Goal: Transaction & Acquisition: Book appointment/travel/reservation

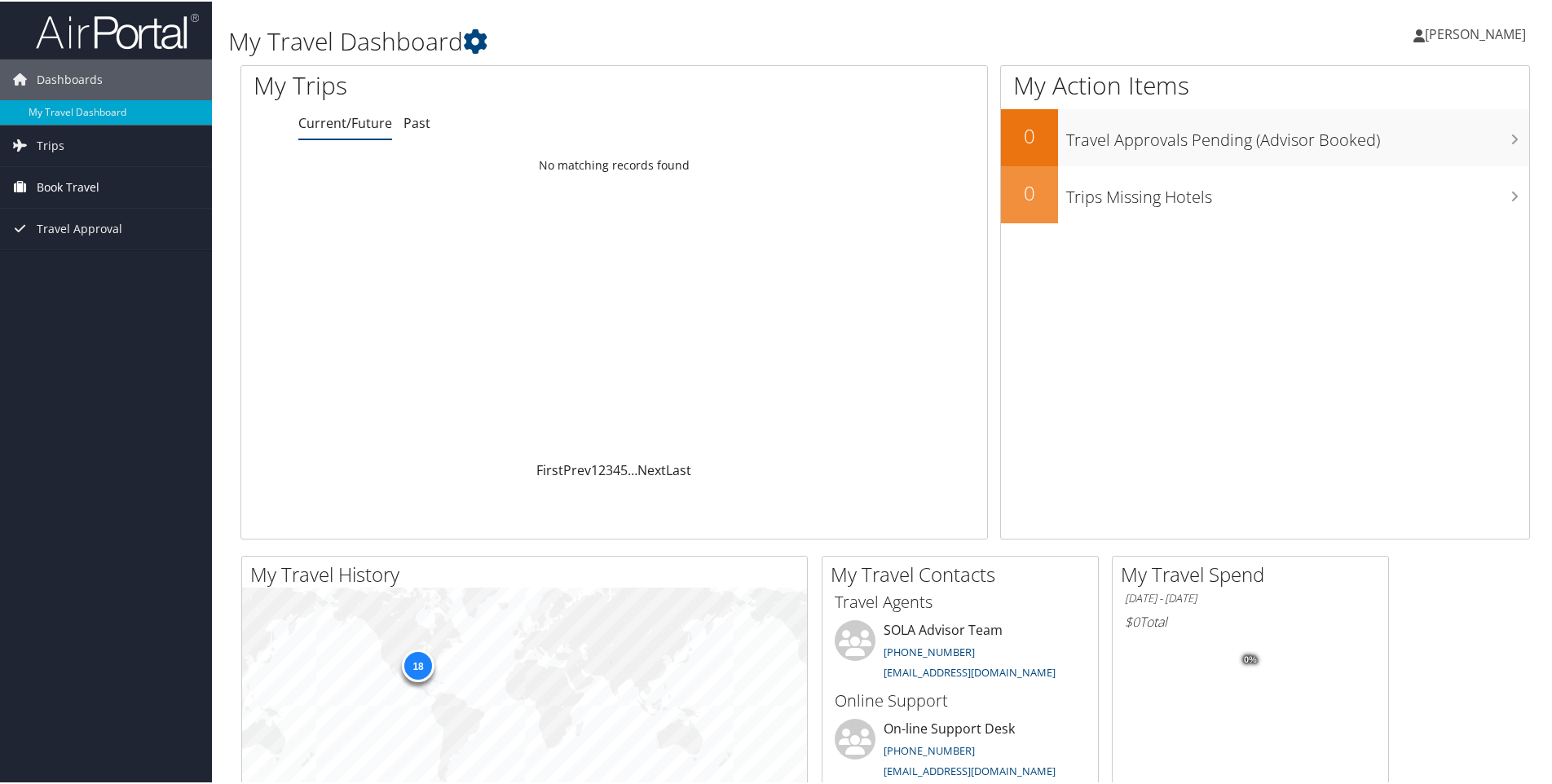
click at [86, 193] on span "Book Travel" at bounding box center [68, 186] width 63 height 41
click at [92, 239] on link "Book/Manage Online Trips" at bounding box center [105, 243] width 212 height 24
